Goal: Task Accomplishment & Management: Complete application form

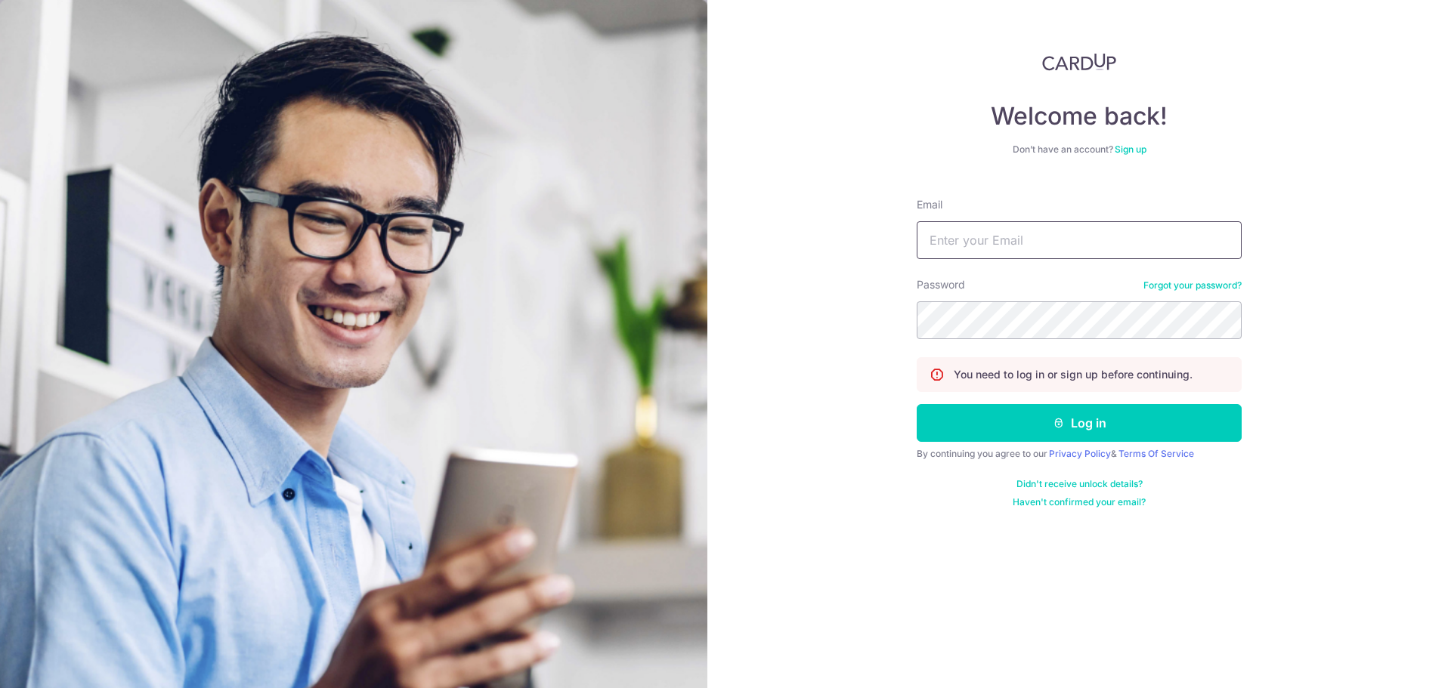
click at [948, 245] on input "Email" at bounding box center [1079, 240] width 325 height 38
type input "[EMAIL_ADDRESS][DOMAIN_NAME]"
click at [917, 404] on button "Log in" at bounding box center [1079, 423] width 325 height 38
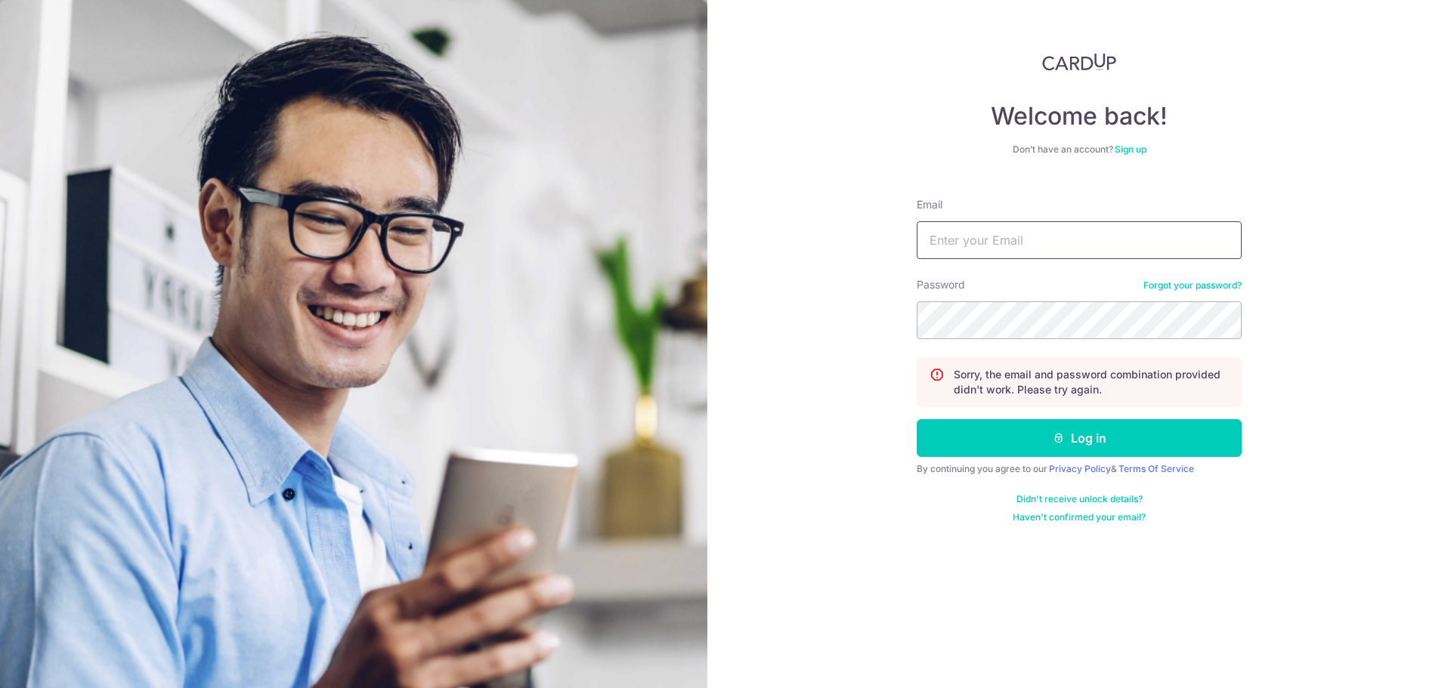
click at [963, 249] on input "Email" at bounding box center [1079, 240] width 325 height 38
type input "[EMAIL_ADDRESS][DOMAIN_NAME]"
click at [917, 419] on button "Log in" at bounding box center [1079, 438] width 325 height 38
click at [982, 249] on input "Email" at bounding box center [1079, 240] width 325 height 38
type input "[EMAIL_ADDRESS][DOMAIN_NAME]"
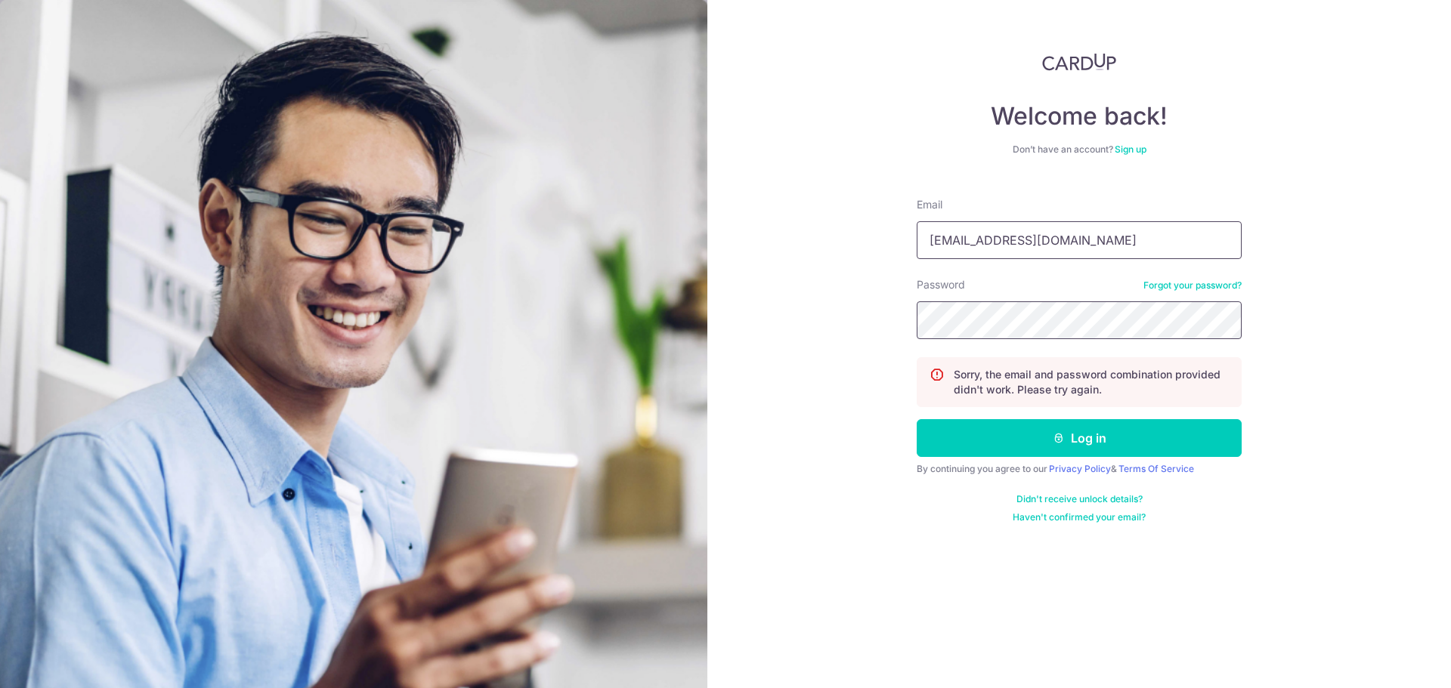
click at [917, 419] on button "Log in" at bounding box center [1079, 438] width 325 height 38
